Goal: Information Seeking & Learning: Find specific fact

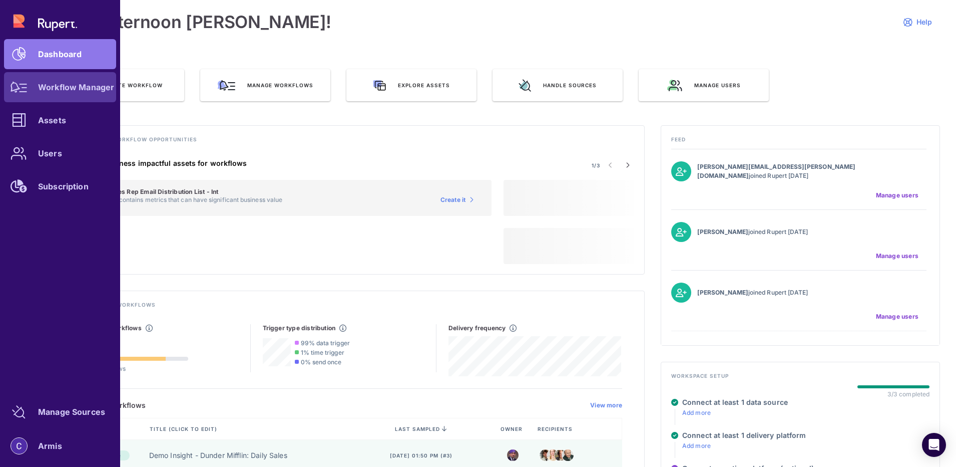
click at [19, 90] on icon at bounding box center [19, 87] width 17 height 11
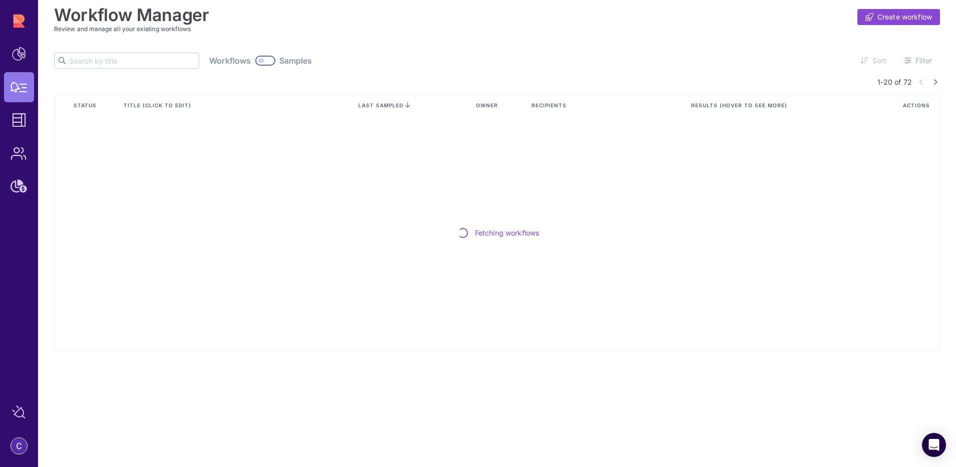
click at [96, 61] on input "text" at bounding box center [134, 60] width 129 height 15
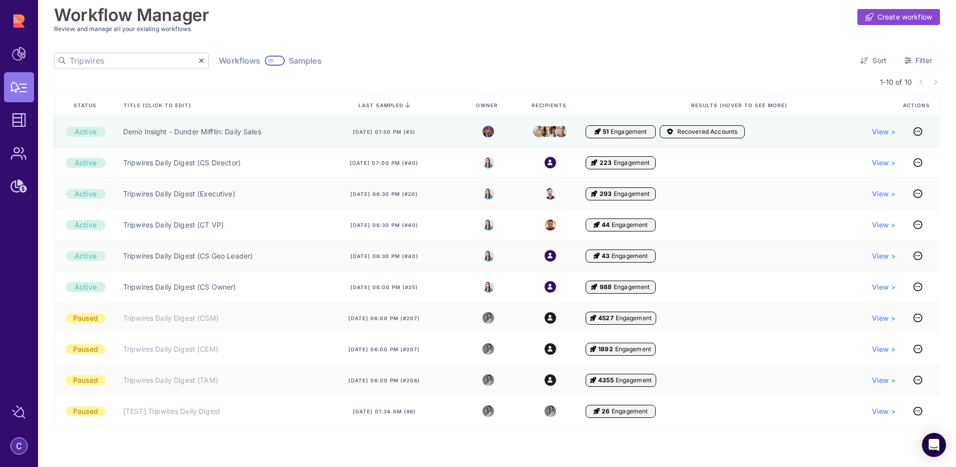
type input "Tripwires"
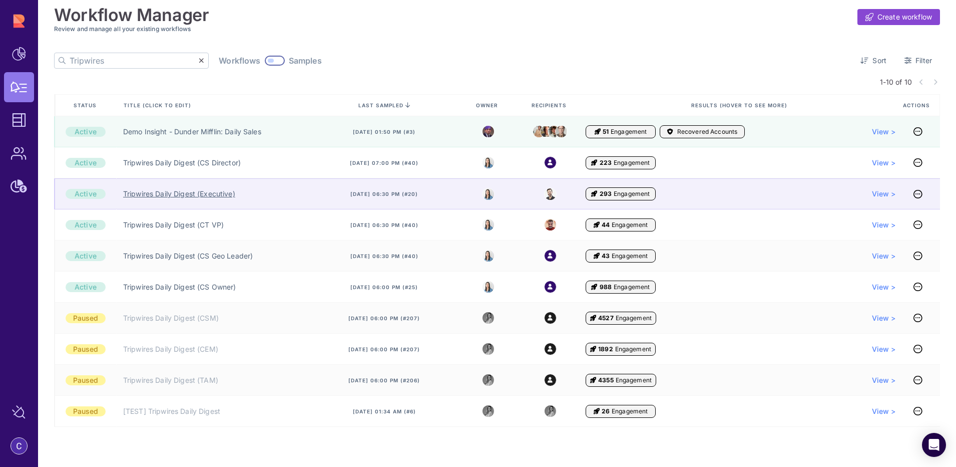
click at [164, 193] on link "Tripwires Daily Digest (Executive)" at bounding box center [179, 194] width 112 height 10
